Goal: Task Accomplishment & Management: Manage account settings

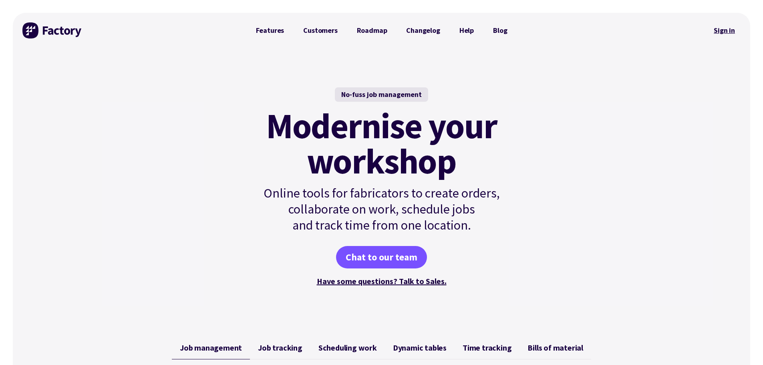
click at [721, 30] on link "Sign in" at bounding box center [724, 30] width 32 height 18
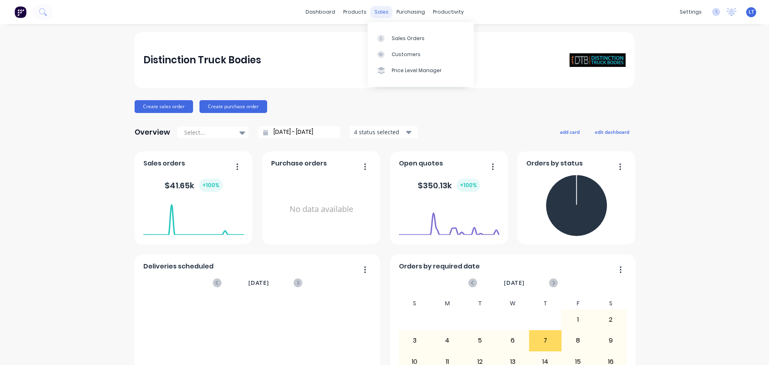
click at [378, 11] on div "sales" at bounding box center [382, 12] width 22 height 12
click at [398, 41] on div "Sales Orders" at bounding box center [408, 38] width 33 height 7
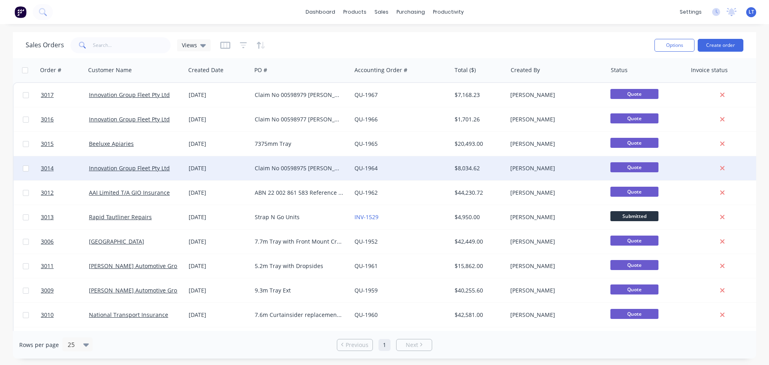
click at [225, 169] on div "21 Aug 2025" at bounding box center [219, 168] width 60 height 8
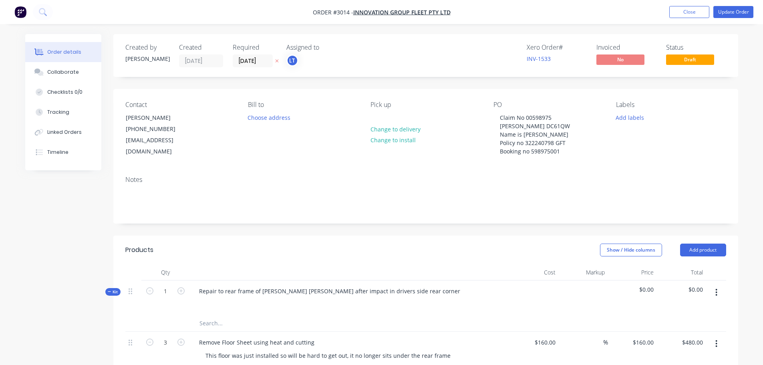
click at [259, 13] on nav "Order #3014 - Innovation Group Fleet Pty Ltd Add product Close Update Order" at bounding box center [381, 12] width 763 height 24
click at [691, 7] on button "Close" at bounding box center [690, 12] width 40 height 12
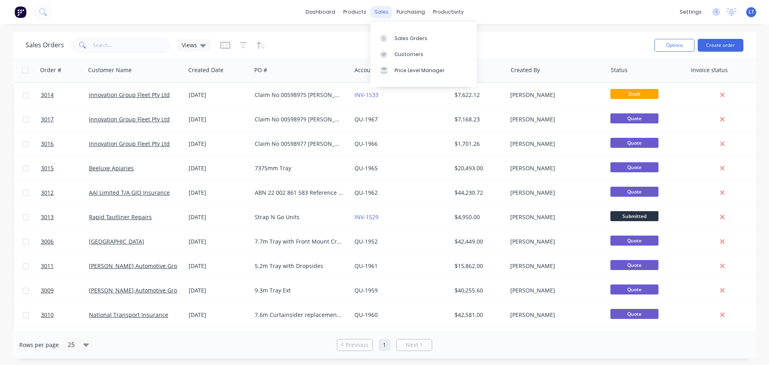
click at [378, 11] on div "sales" at bounding box center [382, 12] width 22 height 12
click at [413, 36] on div "Sales Orders" at bounding box center [411, 38] width 33 height 7
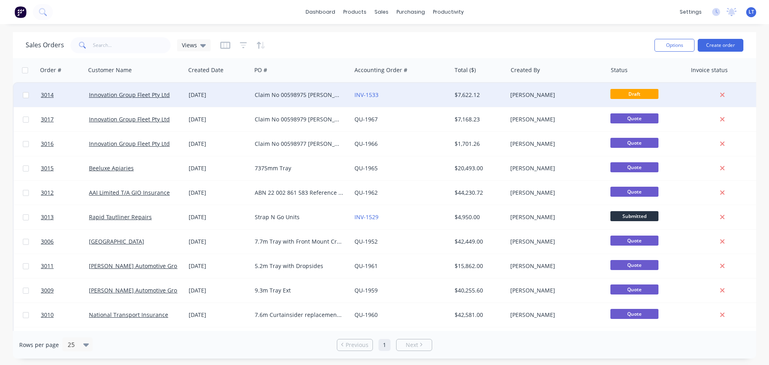
click at [267, 94] on div "Claim No 00598975 Rego DC61QW Name is Rudolf Policy no 322240798 GFT Booking no…" at bounding box center [299, 95] width 89 height 8
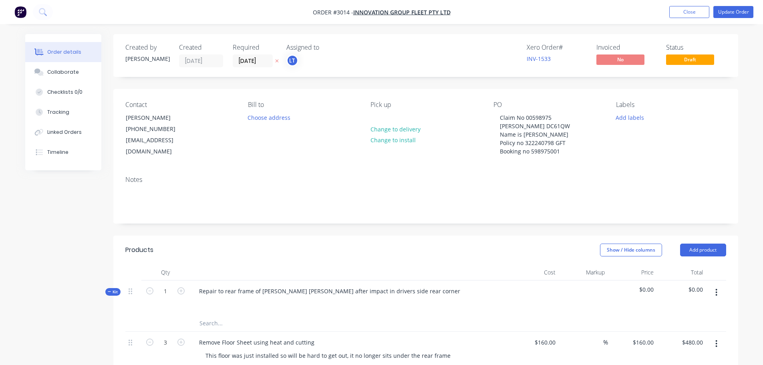
click at [20, 11] on img "button" at bounding box center [20, 12] width 12 height 12
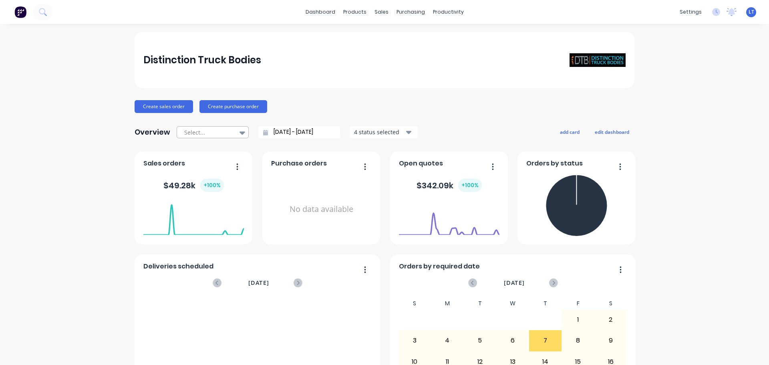
click at [240, 132] on icon at bounding box center [243, 132] width 6 height 3
click at [92, 135] on div "Distinction Truck Bodies Create sales order Create purchase order Overview Sele…" at bounding box center [384, 241] width 769 height 418
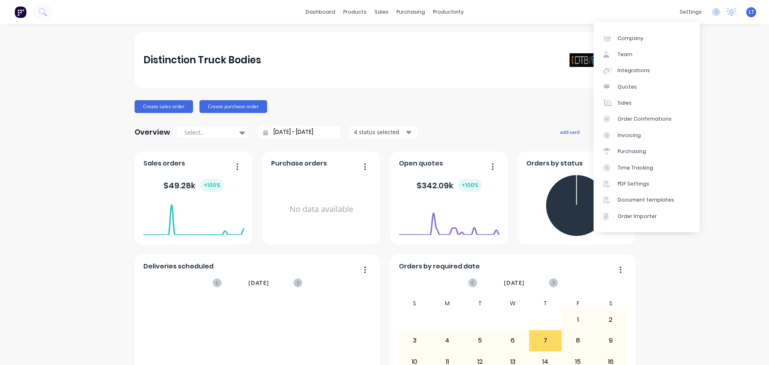
click at [730, 81] on div "Distinction Truck Bodies Create sales order Create purchase order Overview Sele…" at bounding box center [384, 241] width 769 height 418
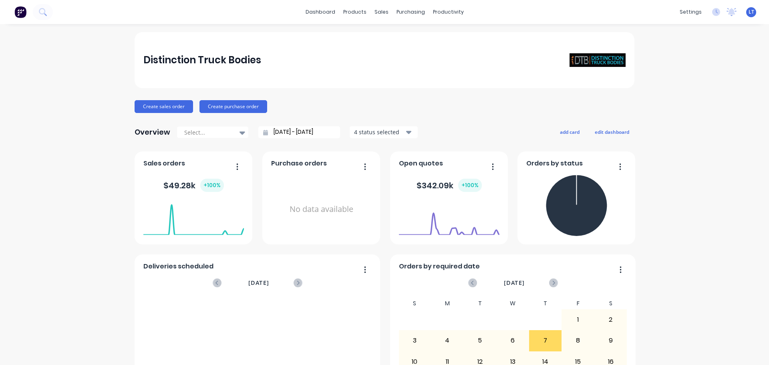
click at [19, 8] on img at bounding box center [20, 12] width 12 height 12
click at [20, 11] on img at bounding box center [20, 12] width 12 height 12
click at [22, 9] on img at bounding box center [20, 12] width 12 height 12
click at [377, 11] on div "sales" at bounding box center [382, 12] width 22 height 12
click at [22, 11] on img at bounding box center [20, 12] width 12 height 12
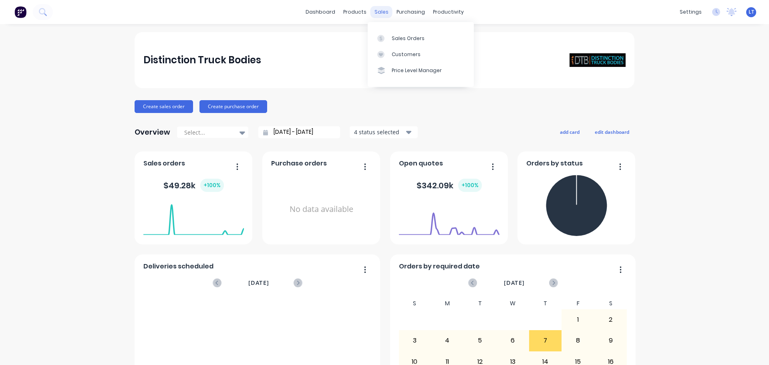
click at [377, 13] on div "sales" at bounding box center [382, 12] width 22 height 12
click at [406, 38] on div "Sales Orders" at bounding box center [408, 38] width 33 height 7
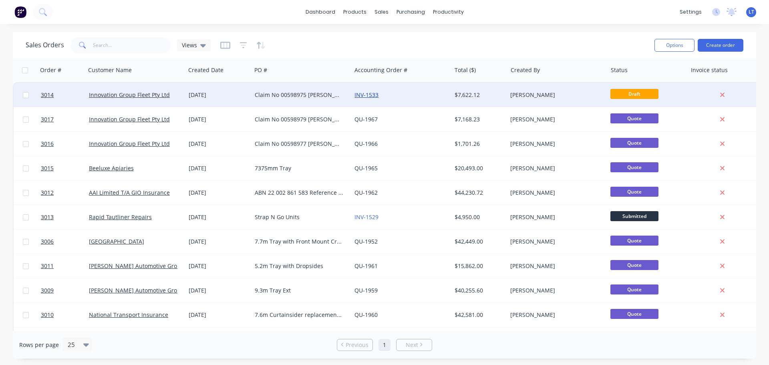
click at [371, 95] on link "INV-1533" at bounding box center [367, 95] width 24 height 8
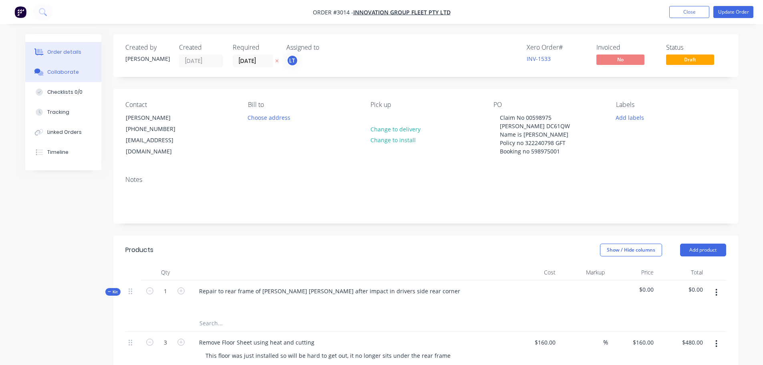
click at [58, 71] on div "Collaborate" at bounding box center [63, 72] width 32 height 7
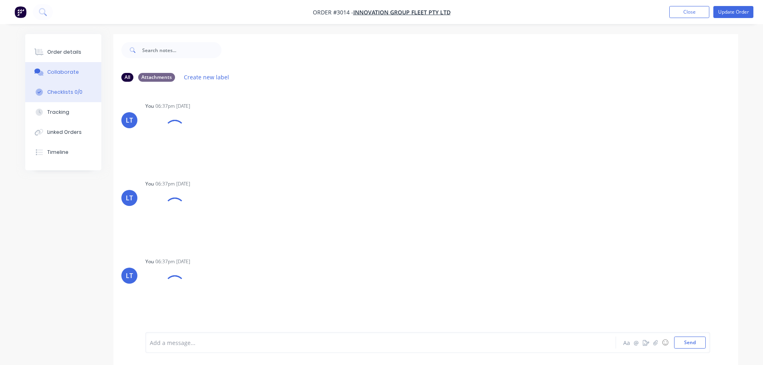
click at [59, 90] on div "Checklists 0/0" at bounding box center [64, 92] width 35 height 7
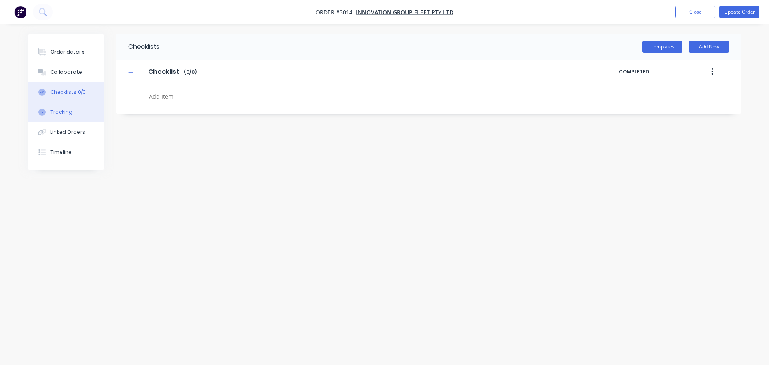
click at [56, 114] on div "Tracking" at bounding box center [61, 112] width 22 height 7
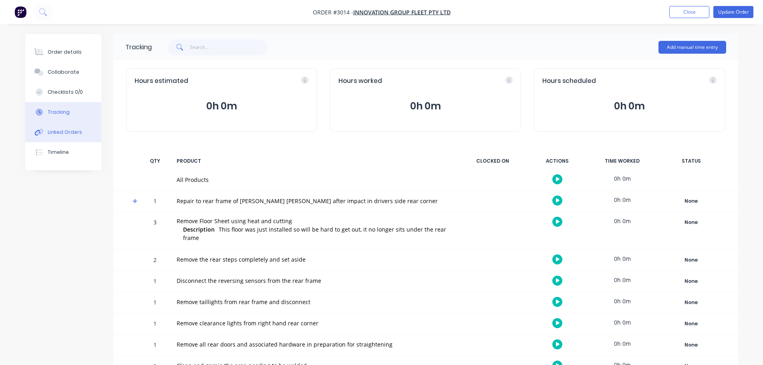
click at [56, 137] on button "Linked Orders" at bounding box center [63, 132] width 76 height 20
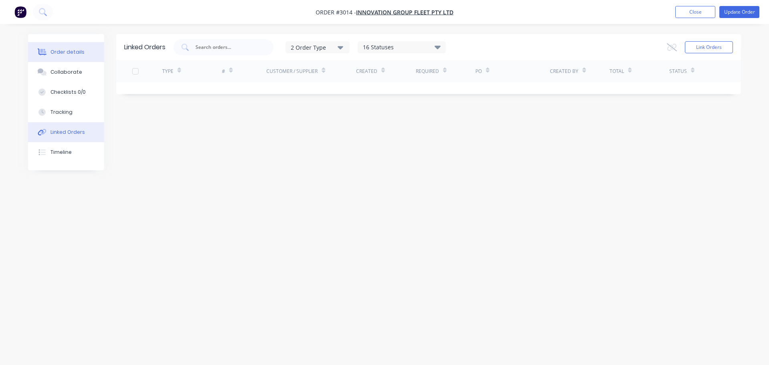
click at [55, 50] on div "Order details" at bounding box center [67, 51] width 34 height 7
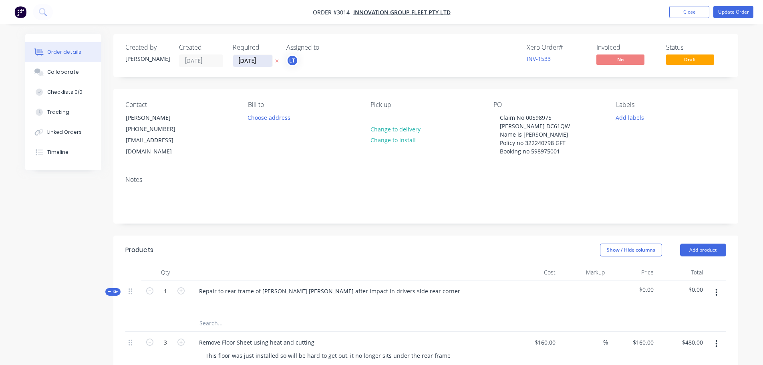
click at [252, 61] on input "21/09/25" at bounding box center [252, 61] width 39 height 12
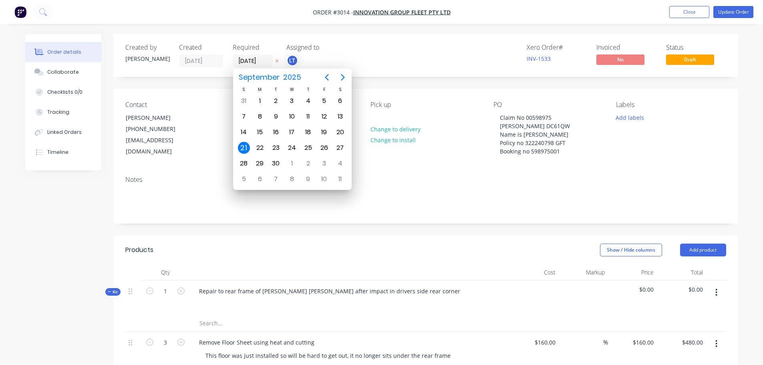
click at [427, 58] on div "Xero Order # INV-1533 Invoiced No Status Draft" at bounding box center [547, 56] width 360 height 24
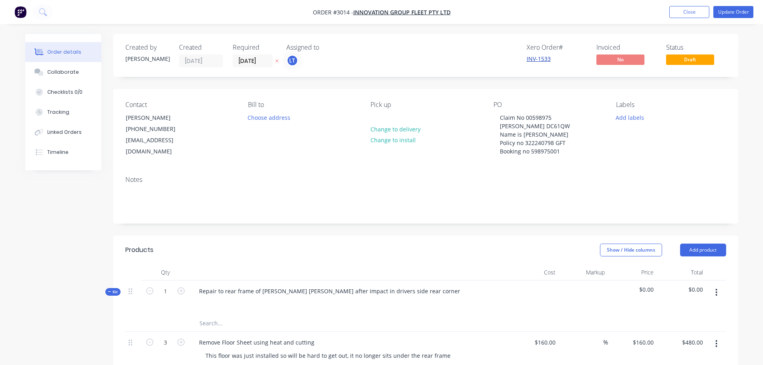
click at [535, 58] on link "INV-1533" at bounding box center [539, 59] width 24 height 8
click at [377, 13] on span "Innovation Group Fleet Pty Ltd" at bounding box center [401, 12] width 97 height 8
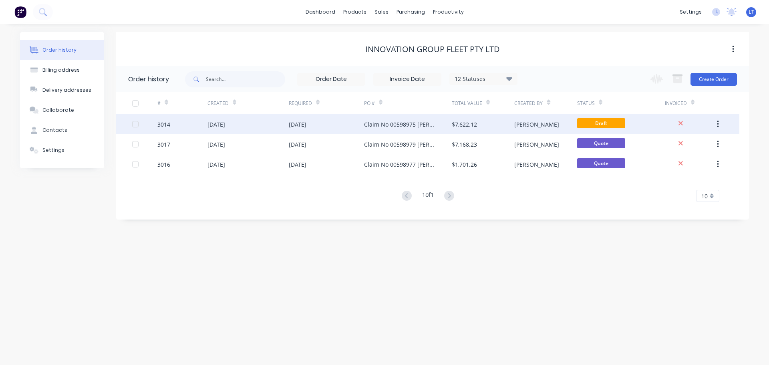
click at [718, 122] on icon "button" at bounding box center [718, 124] width 2 height 7
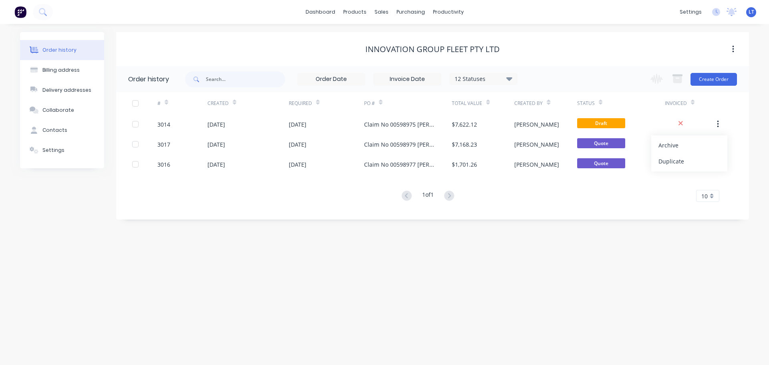
click at [175, 228] on div "Order history Billing address Delivery addresses Collaborate Contacts Settings …" at bounding box center [384, 194] width 769 height 341
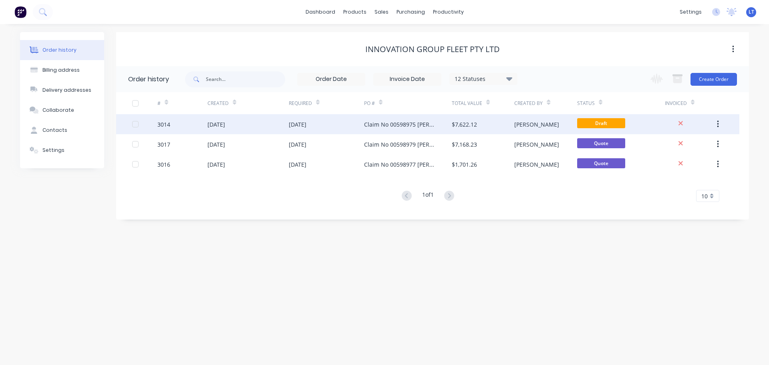
click at [136, 123] on div at bounding box center [135, 124] width 16 height 16
click at [510, 78] on icon at bounding box center [509, 79] width 6 height 4
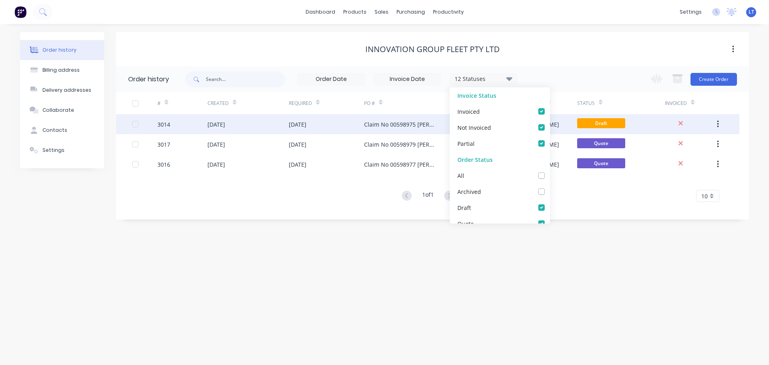
click at [258, 47] on div "Innovation Group Fleet Pty Ltd" at bounding box center [432, 49] width 633 height 10
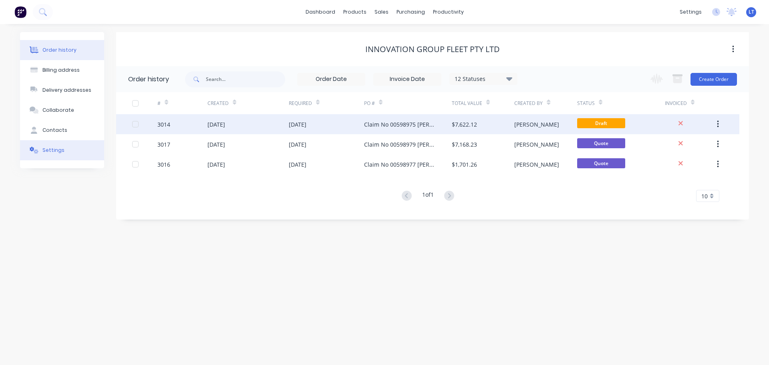
click at [53, 150] on div "Settings" at bounding box center [53, 150] width 22 height 7
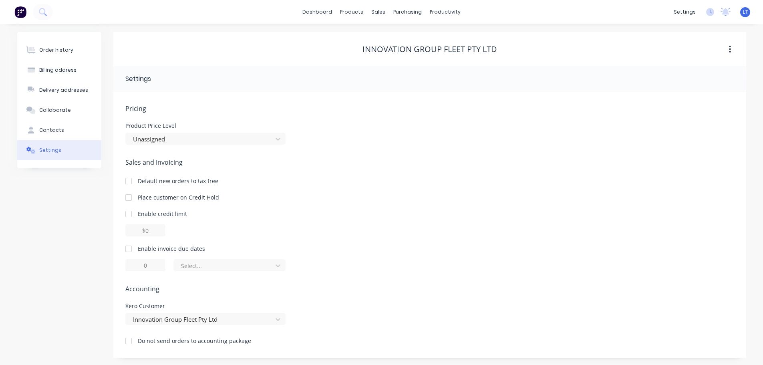
scroll to position [1, 0]
click at [129, 248] on div at bounding box center [129, 248] width 16 height 16
type input "1"
click at [278, 264] on icon at bounding box center [278, 265] width 8 height 8
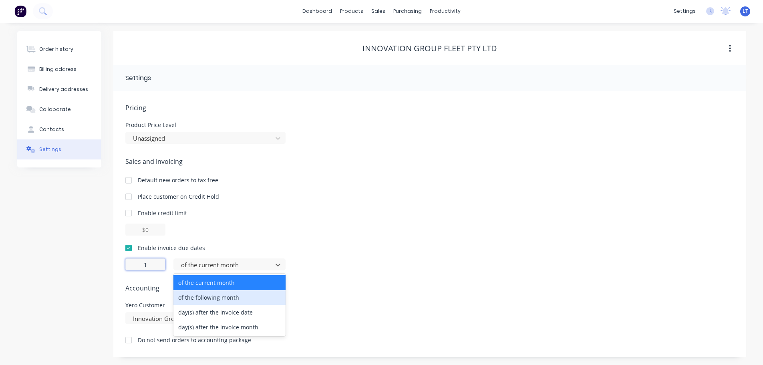
click at [147, 264] on input "1" at bounding box center [145, 264] width 40 height 12
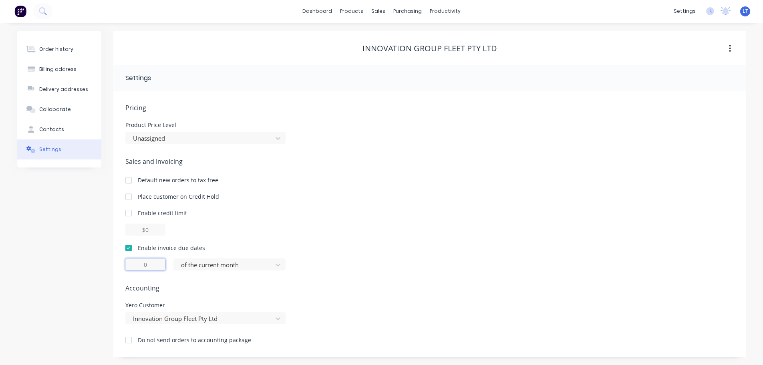
type input "0"
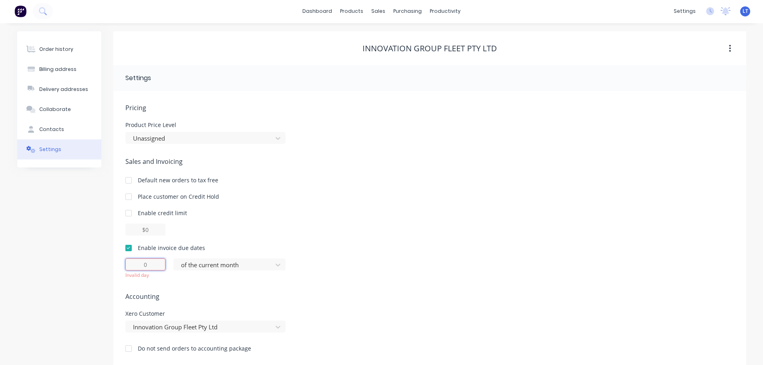
type input "1"
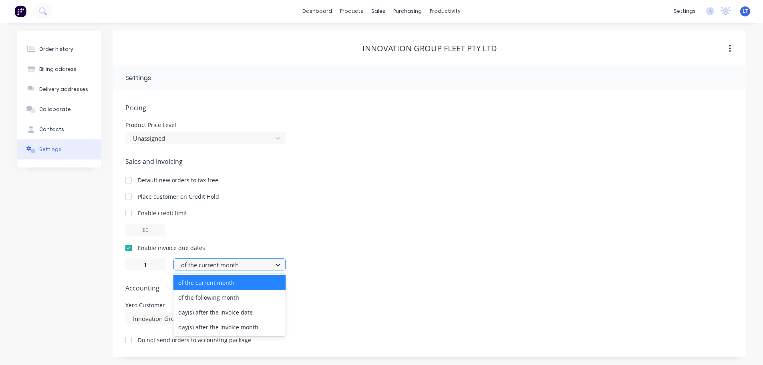
click at [278, 262] on icon at bounding box center [278, 265] width 8 height 8
click at [205, 313] on div "day(s) after the invoice date" at bounding box center [229, 312] width 112 height 15
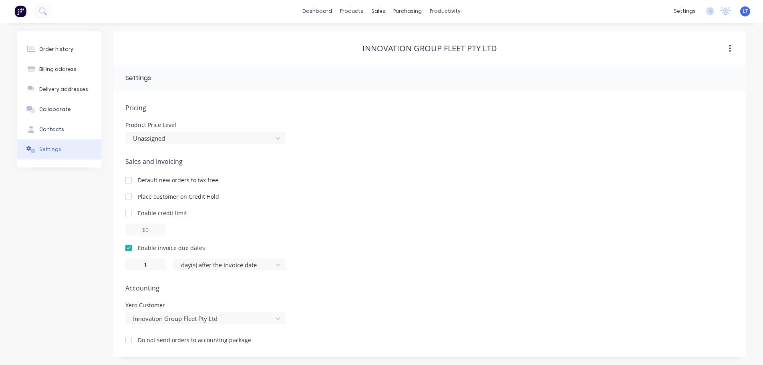
scroll to position [0, 0]
click at [50, 49] on div "Order history" at bounding box center [56, 49] width 34 height 7
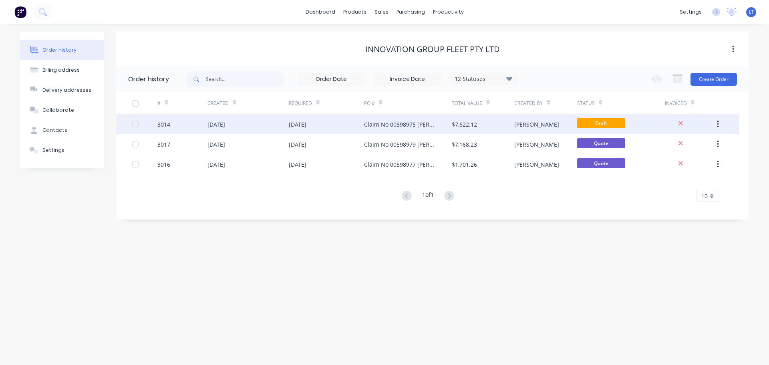
click at [368, 124] on div "Claim No 00598975 Rego DC61QW Name is Rudolf Policy no 322240798 GFT Booking no…" at bounding box center [400, 124] width 72 height 8
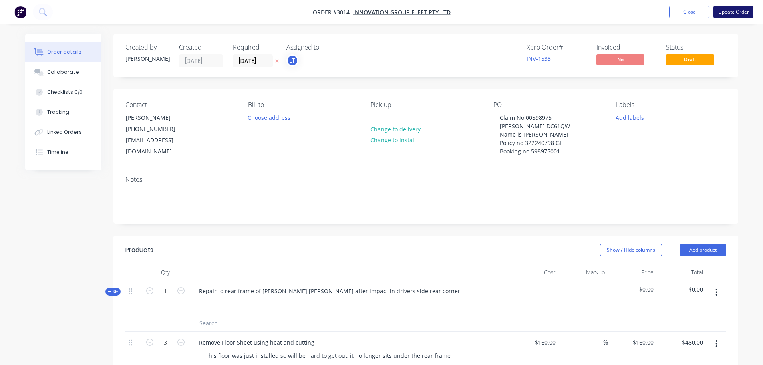
click at [727, 13] on button "Update Order" at bounding box center [734, 12] width 40 height 12
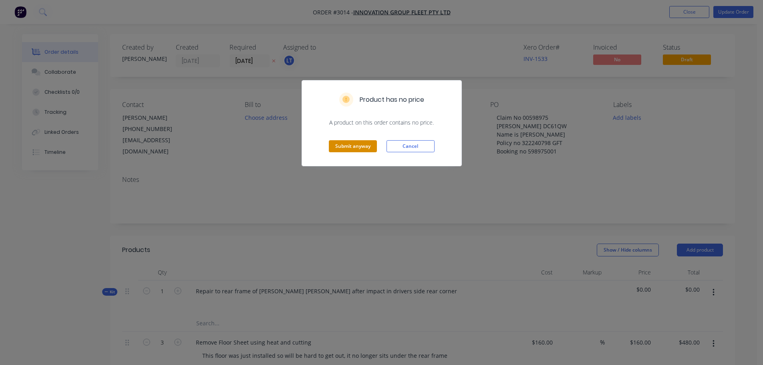
click at [351, 144] on button "Submit anyway" at bounding box center [353, 146] width 48 height 12
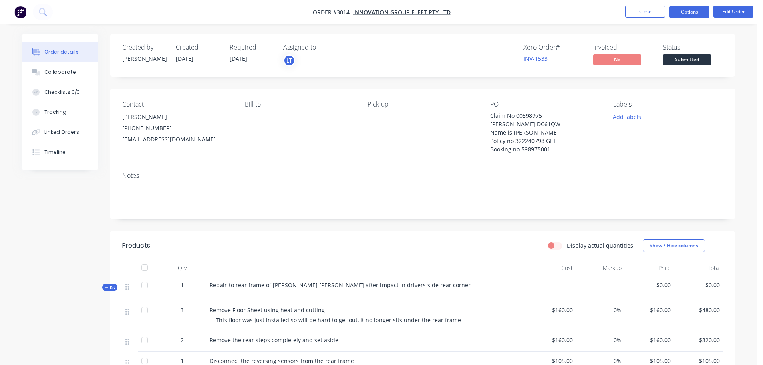
click at [692, 8] on button "Options" at bounding box center [690, 12] width 40 height 13
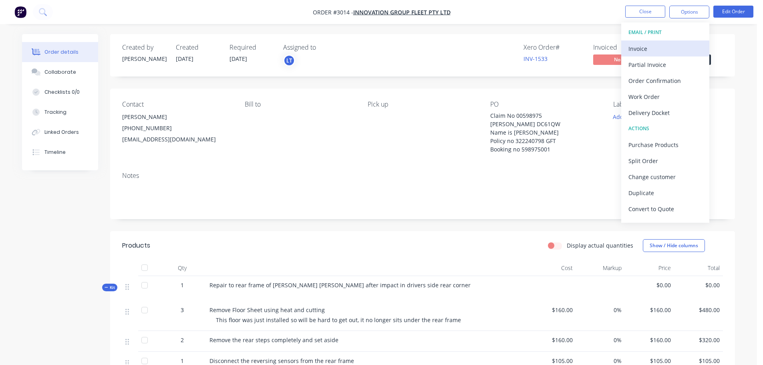
click at [642, 45] on div "Invoice" at bounding box center [666, 49] width 74 height 12
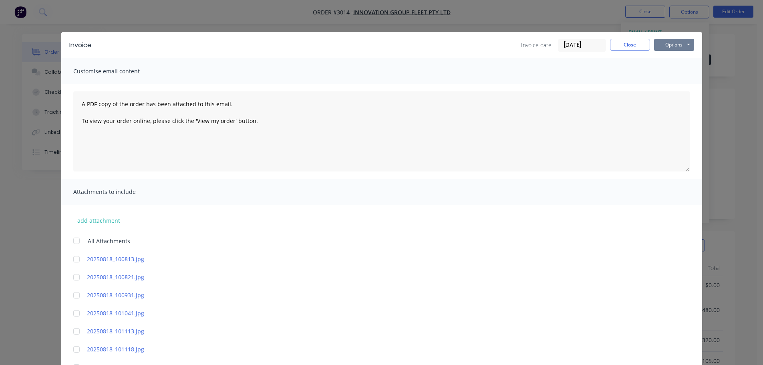
click at [667, 46] on button "Options" at bounding box center [674, 45] width 40 height 12
click at [665, 61] on button "Preview" at bounding box center [679, 58] width 51 height 13
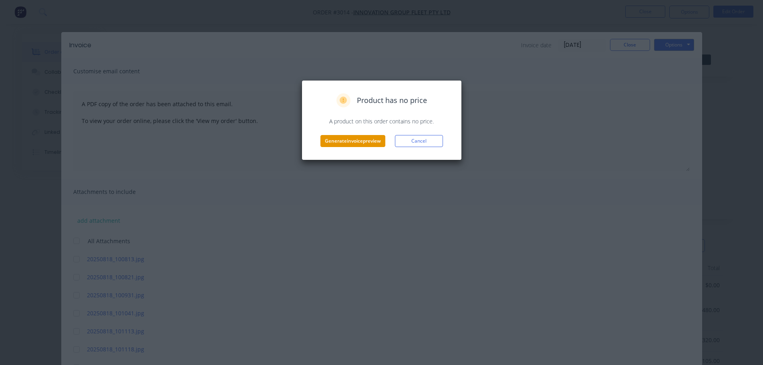
click at [365, 141] on button "Generate invoice preview" at bounding box center [353, 141] width 65 height 12
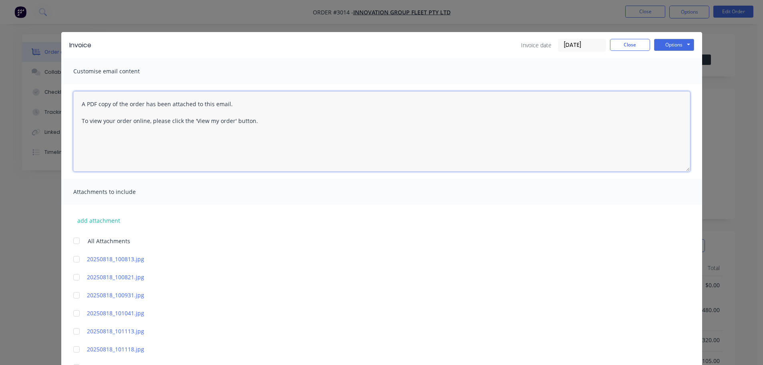
click at [79, 104] on textarea "A PDF copy of the order has been attached to this email. To view your order onl…" at bounding box center [381, 131] width 617 height 80
paste textarea "Claim No 00598975 Rego DC61QW Name is Rudolf Policy no 322240798 GFT Booking no…"
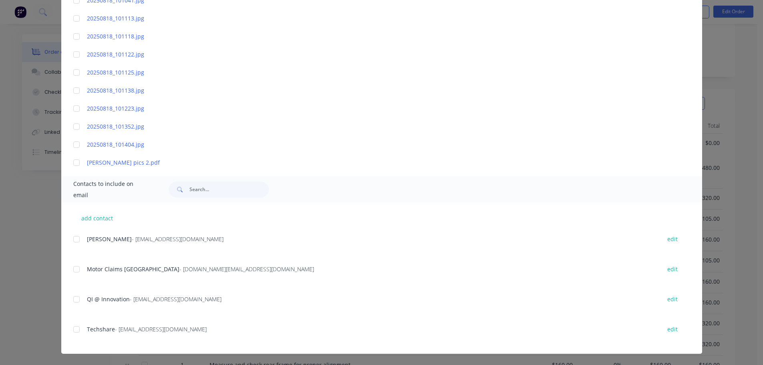
scroll to position [160, 0]
click at [73, 329] on div at bounding box center [77, 329] width 16 height 16
type textarea "A PDF copy of the order has been attached to this email. To view your order onl…"
click at [99, 218] on button "add contact" at bounding box center [97, 218] width 48 height 12
select select "AU"
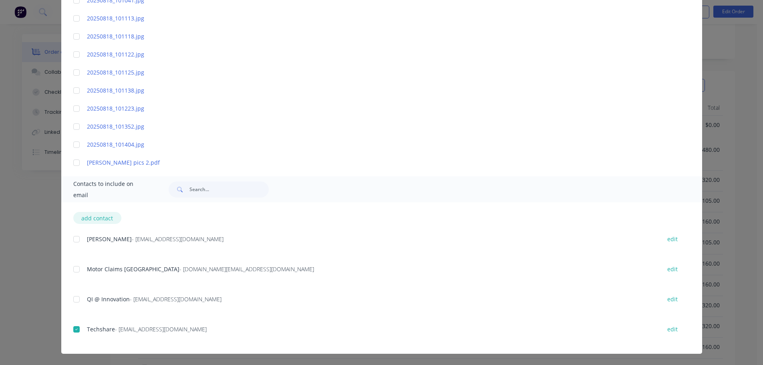
select select "AU"
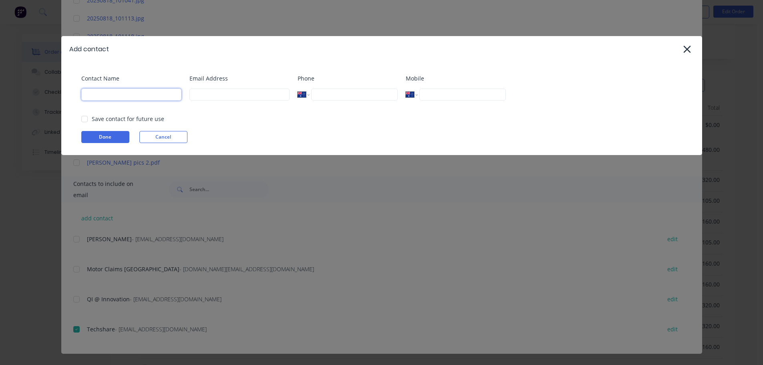
click at [114, 96] on input at bounding box center [131, 95] width 100 height 12
type input "Leanne Thomason"
type input "admin@distinctiontruckbodies.com.au"
type input "0432 545 330"
click at [100, 135] on button "Done" at bounding box center [105, 137] width 48 height 12
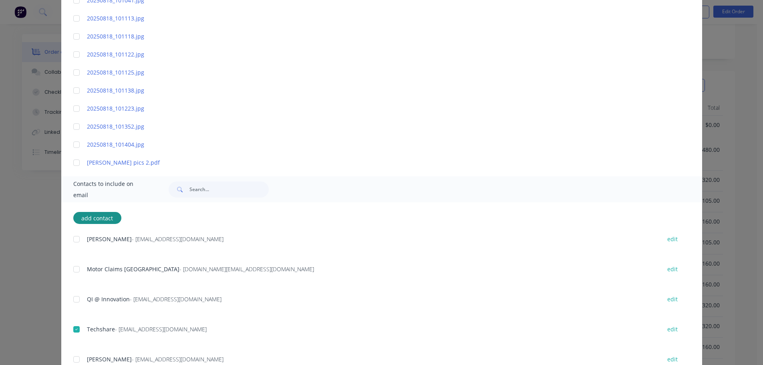
click at [71, 359] on div at bounding box center [77, 359] width 16 height 16
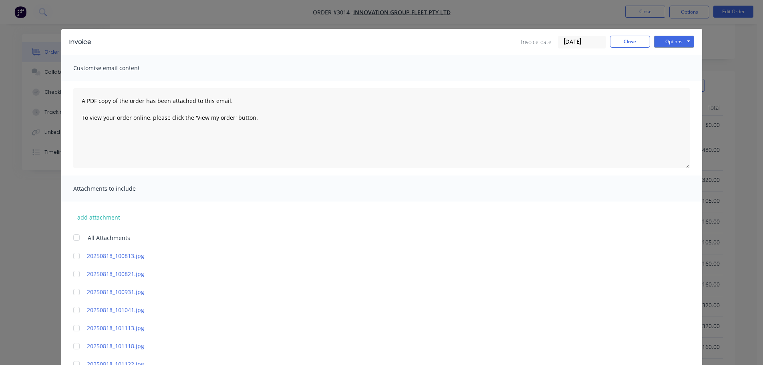
scroll to position [0, 0]
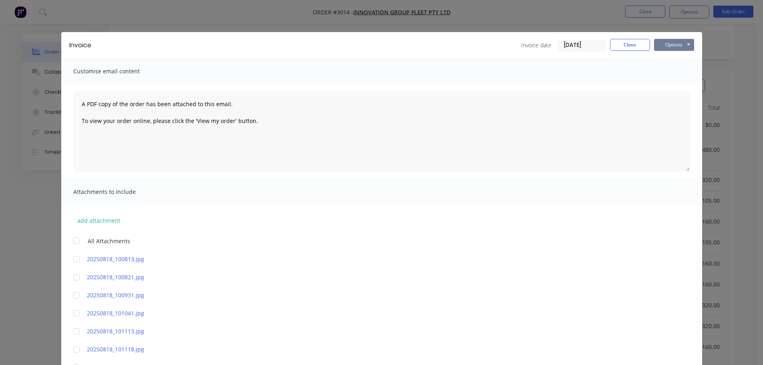
click at [670, 44] on button "Options" at bounding box center [674, 45] width 40 height 12
click at [674, 85] on button "Email" at bounding box center [679, 85] width 51 height 13
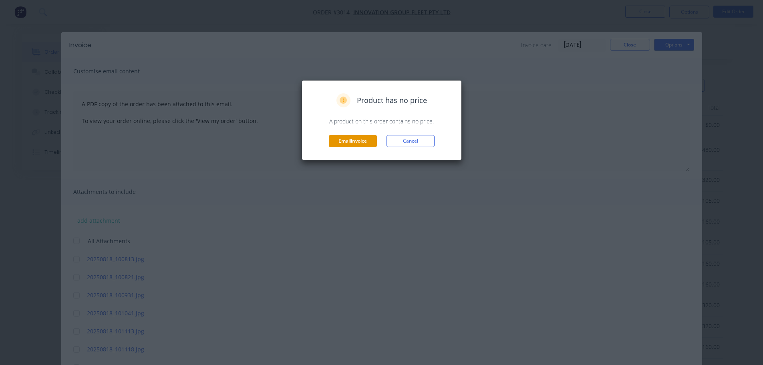
click at [359, 139] on button "Email invoice" at bounding box center [353, 141] width 48 height 12
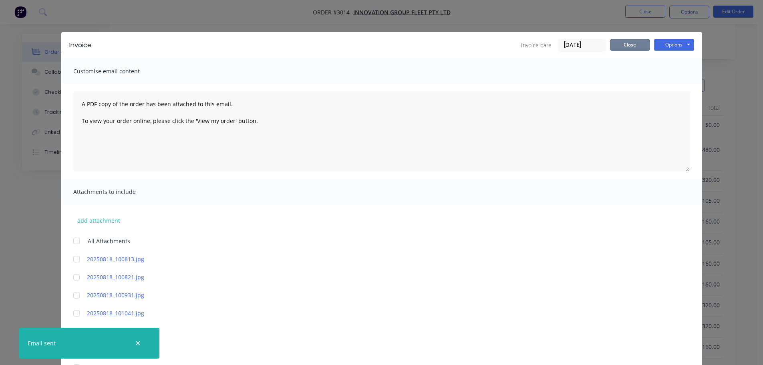
click at [626, 45] on button "Close" at bounding box center [630, 45] width 40 height 12
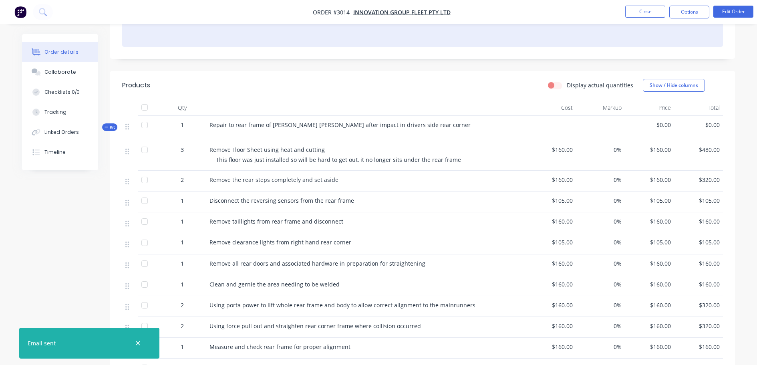
click at [263, 39] on div at bounding box center [422, 34] width 601 height 24
